Goal: Check status

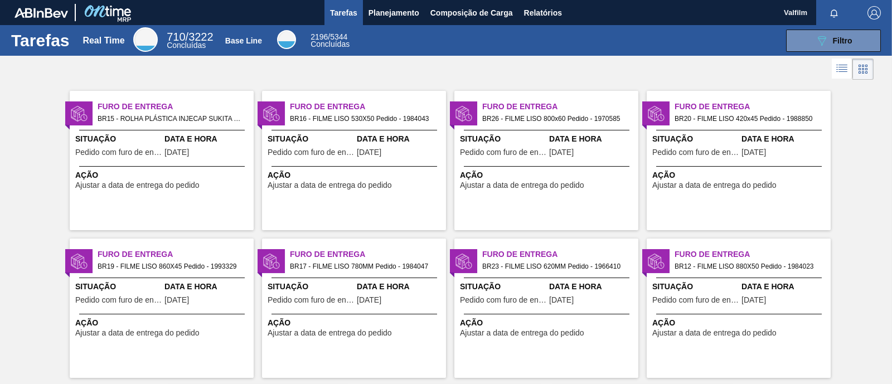
click at [363, 145] on div "Data e Hora [DATE]" at bounding box center [400, 146] width 86 height 27
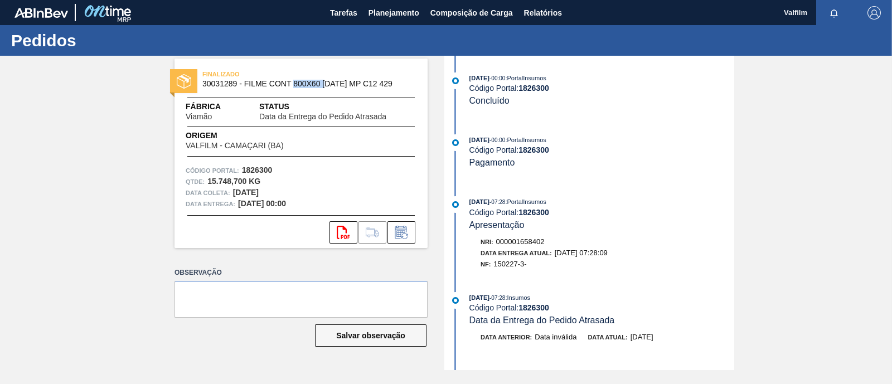
drag, startPoint x: 293, startPoint y: 88, endPoint x: 328, endPoint y: 86, distance: 35.2
click at [328, 86] on span "30031289 - FILME CONT 800X60 [DATE] MP C12 429" at bounding box center [303, 84] width 202 height 8
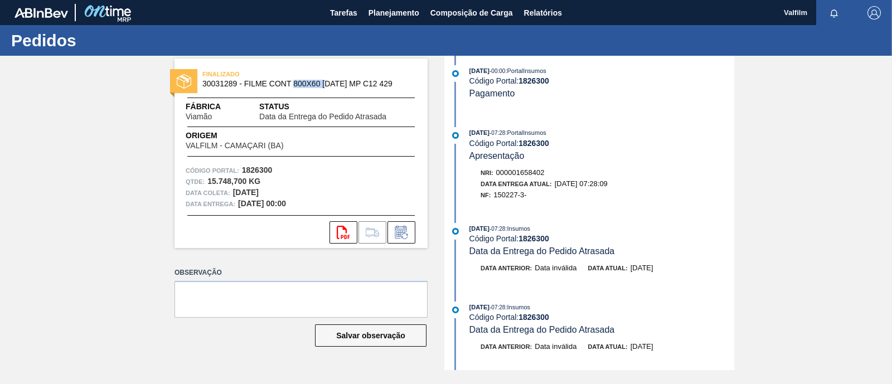
scroll to position [139, 0]
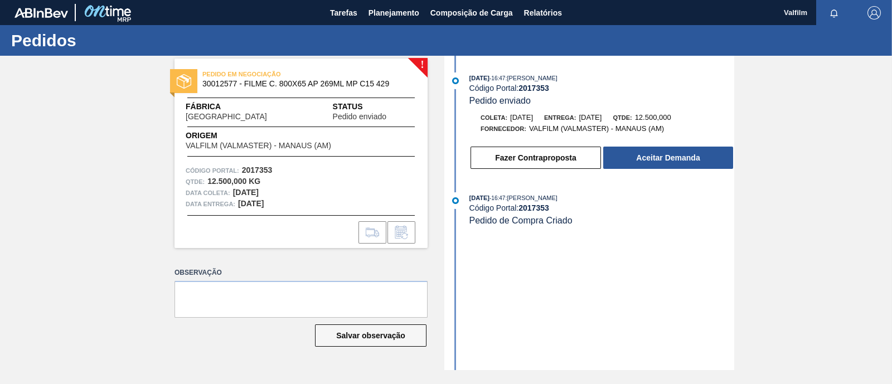
click at [583, 310] on div "26/08/2025 - 16:47 : TOMAS SIMOES SILVA Código Portal: 2017353 Pedido enviado C…" at bounding box center [590, 213] width 287 height 314
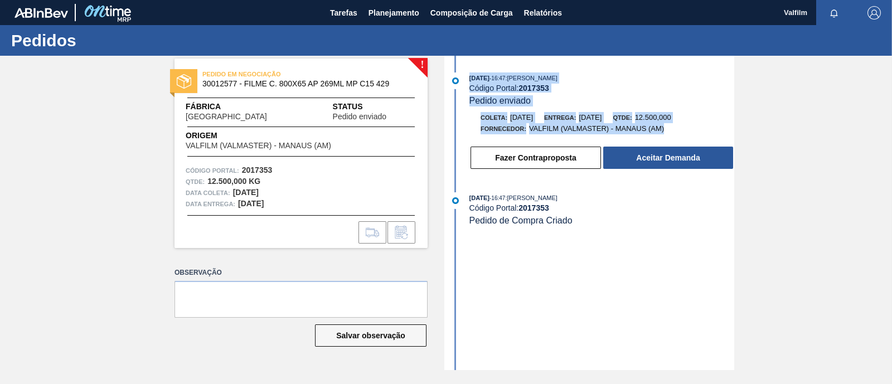
drag, startPoint x: 469, startPoint y: 77, endPoint x: 672, endPoint y: 133, distance: 209.9
click at [672, 133] on div "26/08/2025 - 16:47 : TOMAS SIMOES SILVA Código Portal: 2017353 Pedido enviado C…" at bounding box center [590, 123] width 287 height 103
copy div "26/08/2025 - 16:47 : TOMAS SIMOES SILVA Código Portal: 2017353 Pedido enviado C…"
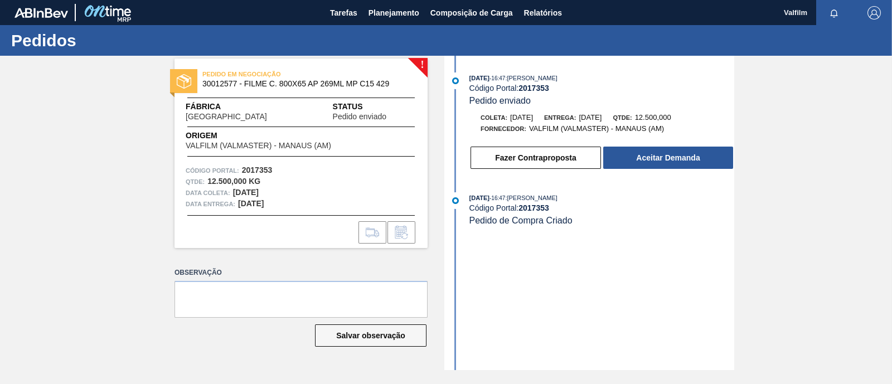
click at [629, 201] on div "26/08/2025 - 16:47 : TOMAS SIMOES SILVA" at bounding box center [601, 197] width 265 height 11
